Goal: Understand process/instructions: Learn about a topic

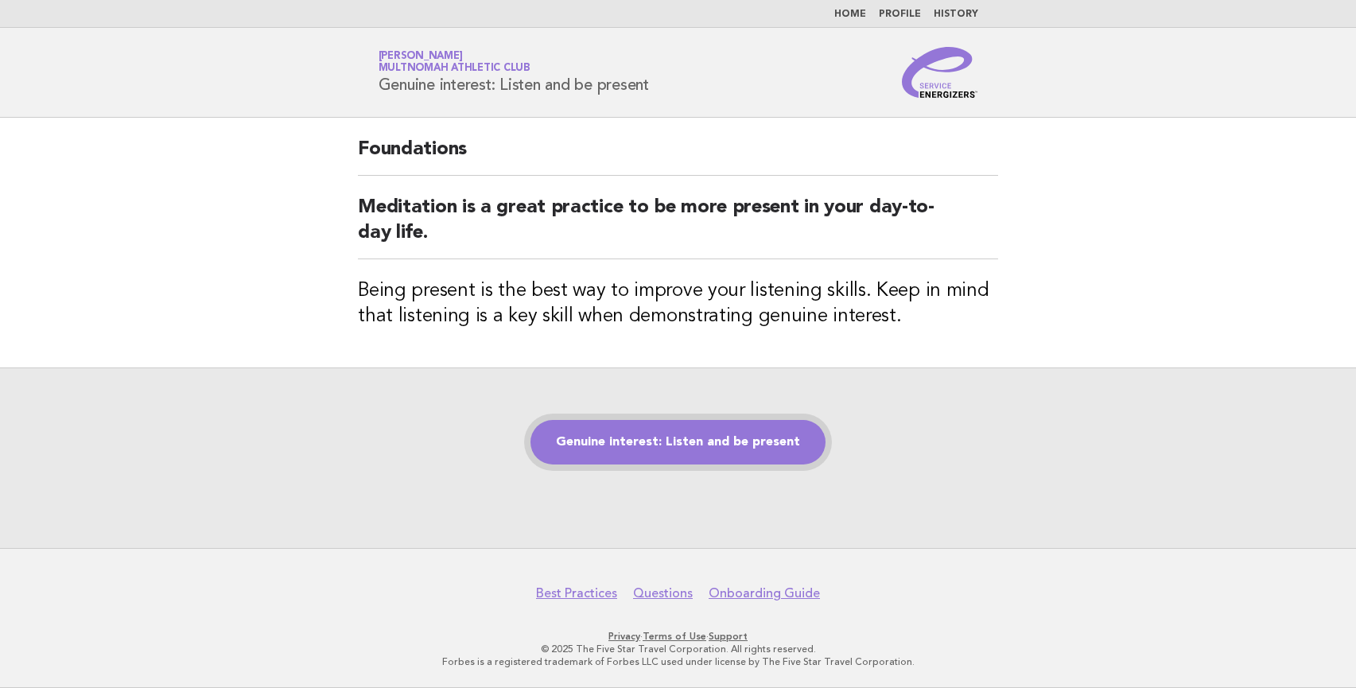
click at [675, 447] on link "Genuine interest: Listen and be present" at bounding box center [678, 442] width 295 height 45
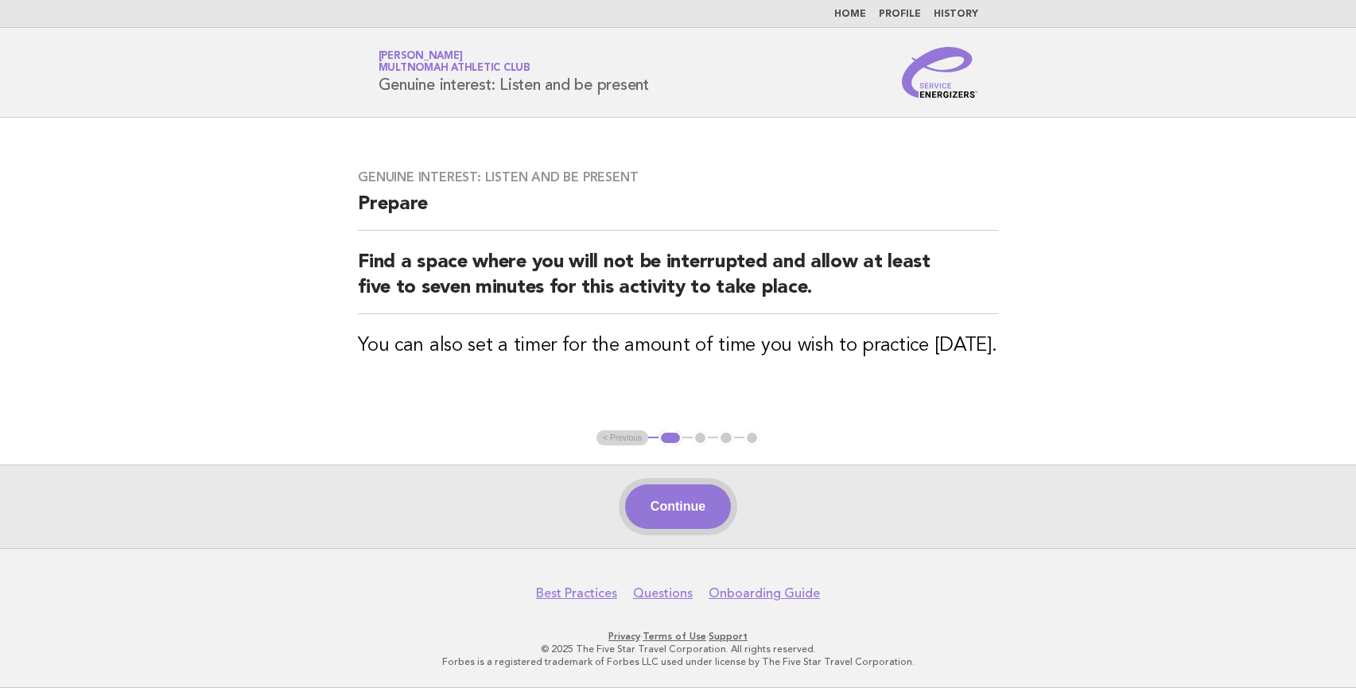
click at [698, 497] on button "Continue" at bounding box center [678, 506] width 106 height 45
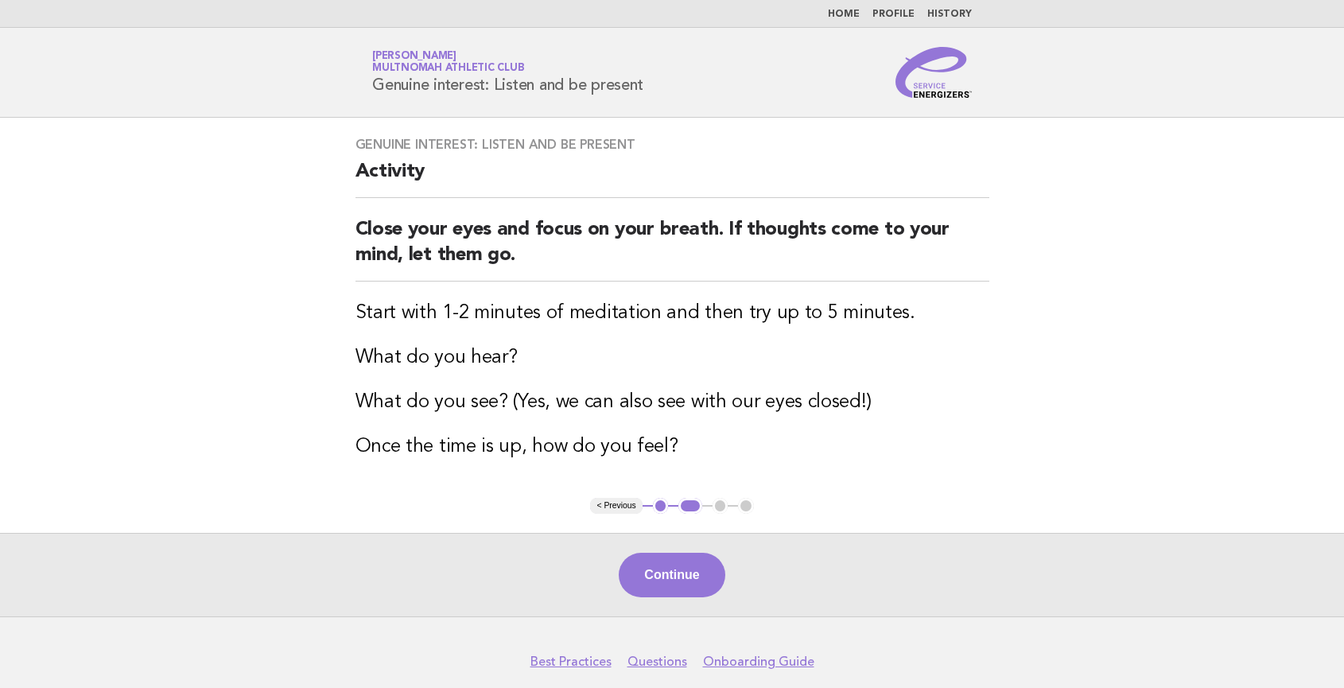
click at [694, 564] on button "Continue" at bounding box center [672, 575] width 106 height 45
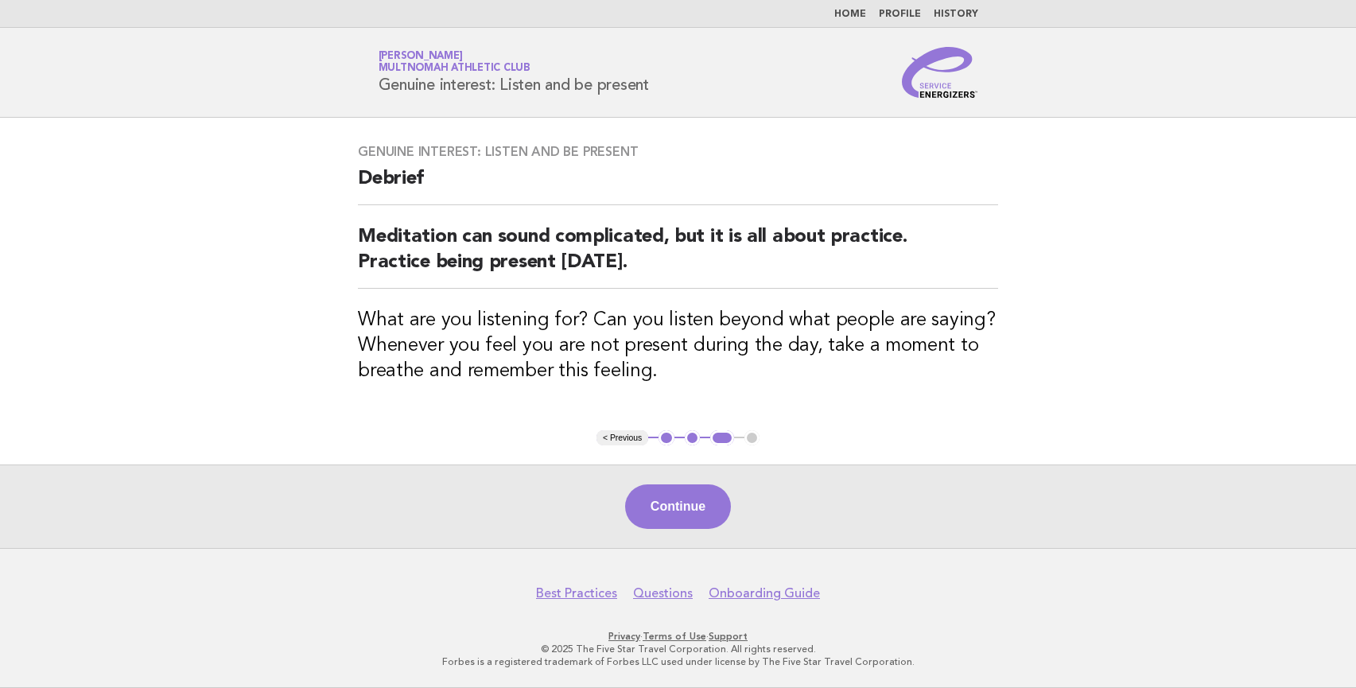
drag, startPoint x: 705, startPoint y: 528, endPoint x: 703, endPoint y: 517, distance: 11.2
click at [705, 527] on button "Continue" at bounding box center [678, 506] width 106 height 45
